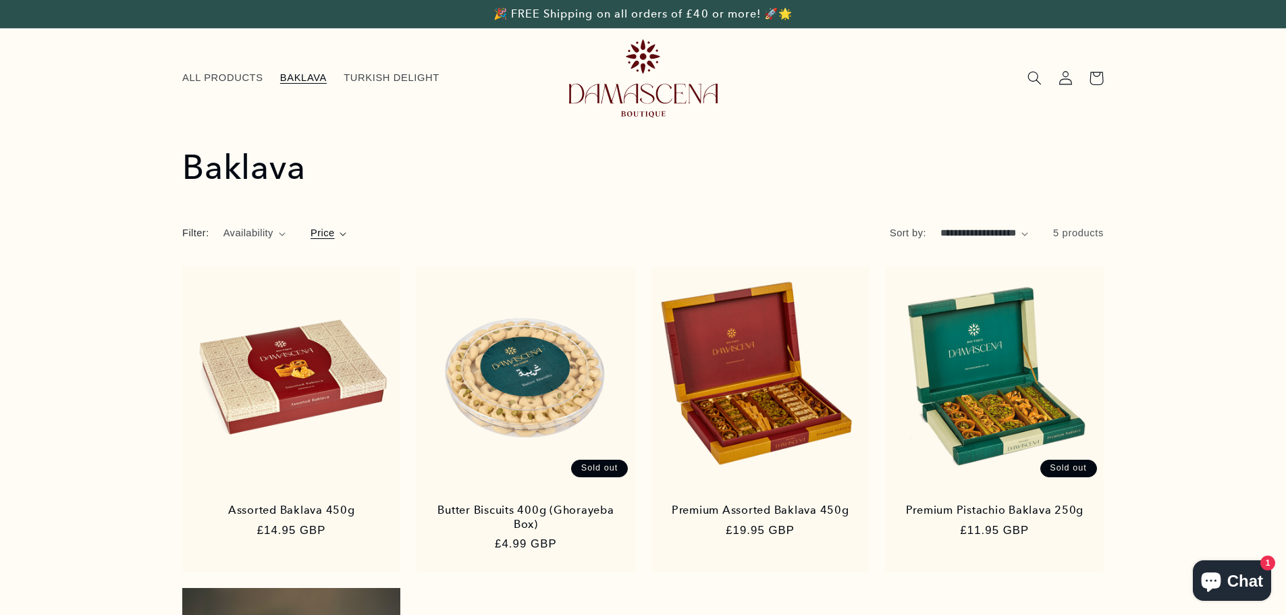
click at [323, 228] on span "Price" at bounding box center [323, 233] width 24 height 15
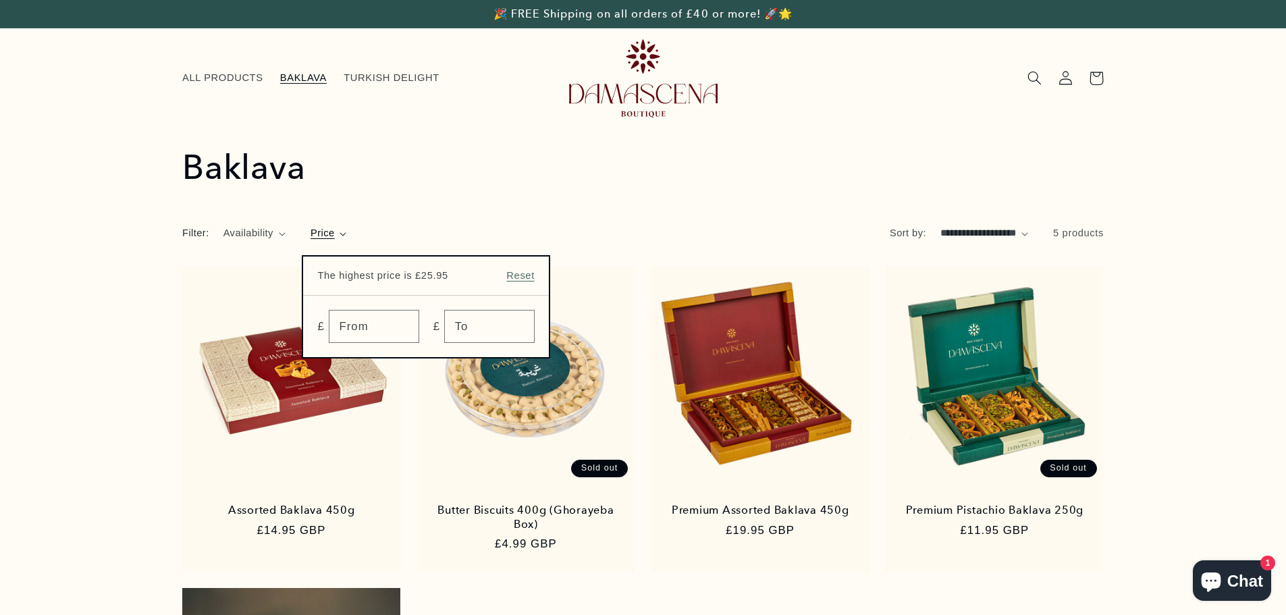
click at [347, 226] on summary "Price" at bounding box center [329, 233] width 36 height 15
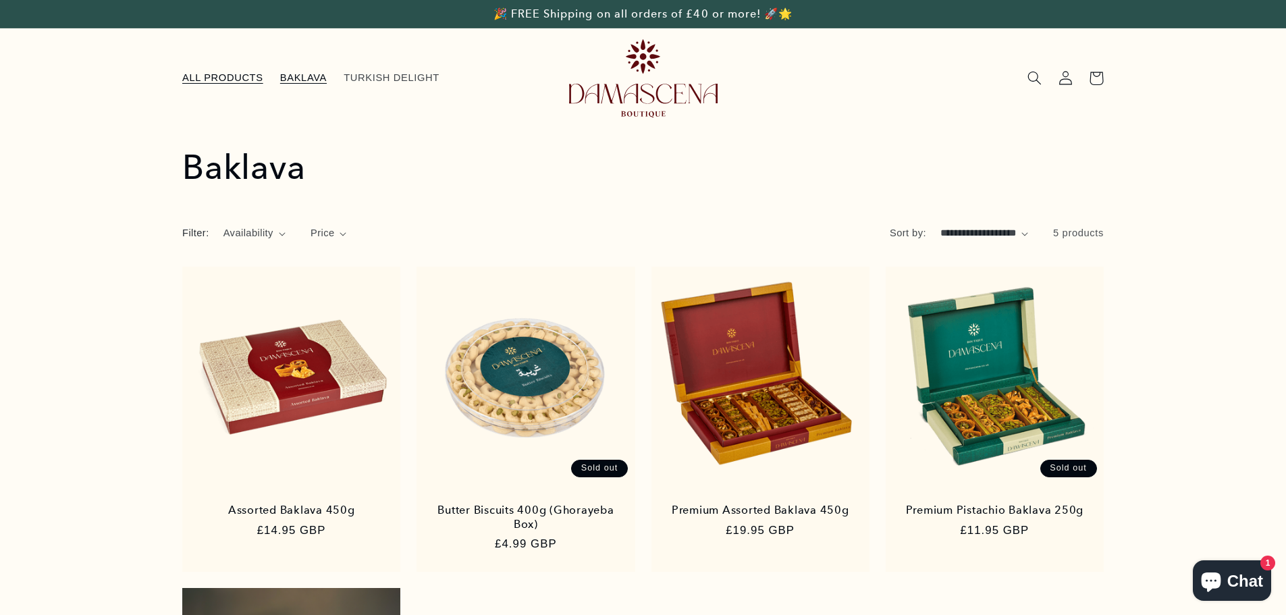
click at [243, 82] on span "ALL PRODUCTS" at bounding box center [222, 78] width 81 height 13
click at [299, 80] on span "BAKLAVA" at bounding box center [303, 78] width 47 height 13
